Goal: Information Seeking & Learning: Learn about a topic

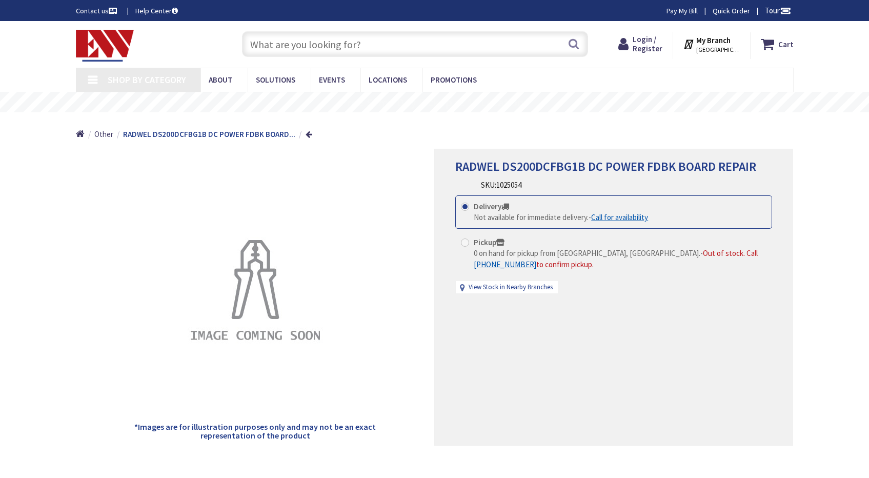
type input "[GEOGRAPHIC_DATA], [GEOGRAPHIC_DATA]"
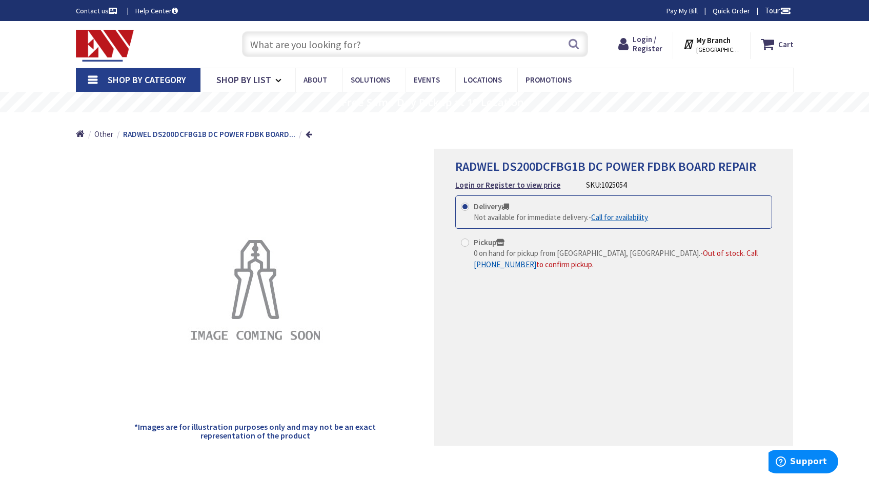
click at [117, 47] on img at bounding box center [105, 46] width 58 height 32
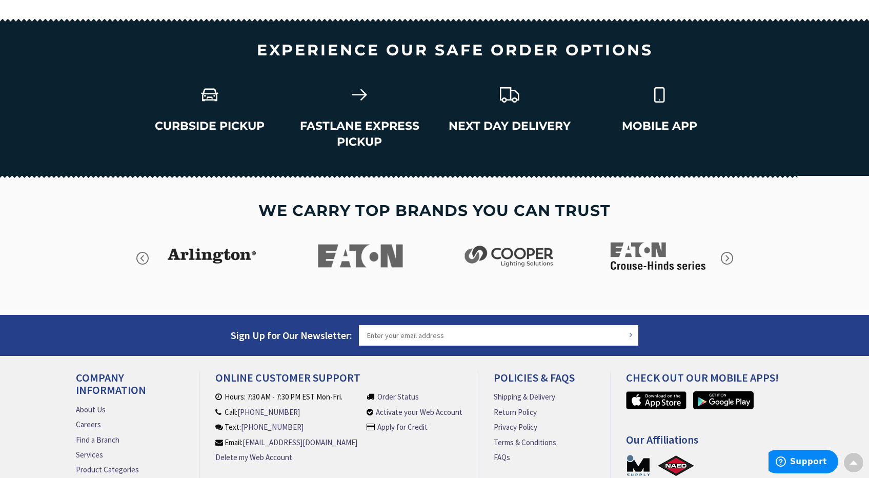
scroll to position [1435, 0]
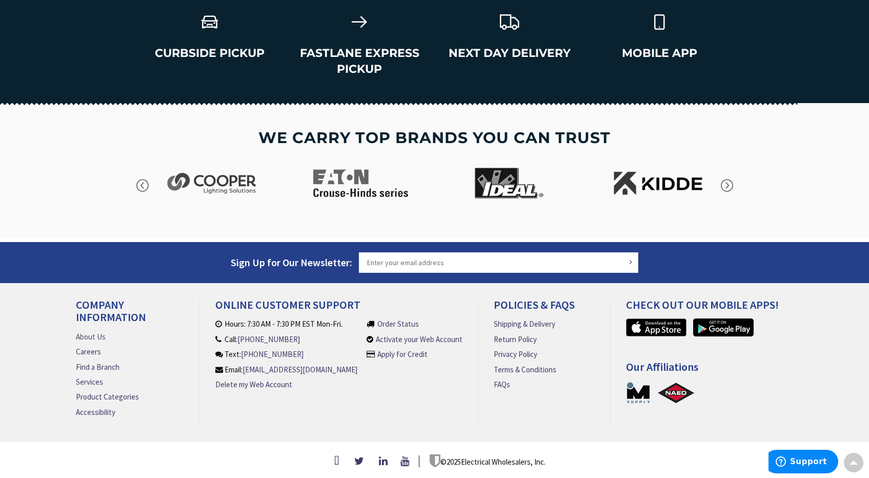
click at [93, 335] on link "About Us" at bounding box center [91, 336] width 30 height 11
